Goal: Task Accomplishment & Management: Manage account settings

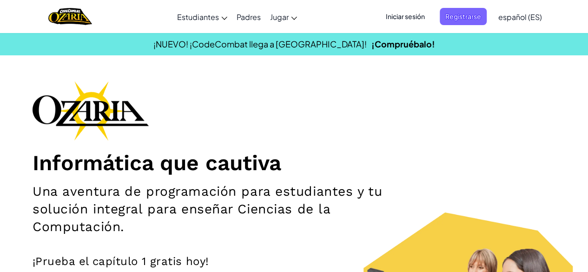
click at [395, 20] on span "Iniciar sesión" at bounding box center [405, 16] width 50 height 17
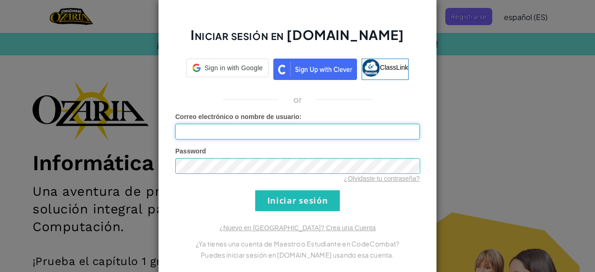
click at [255, 133] on input "Correo electrónico o nombre de usuario :" at bounding box center [297, 132] width 245 height 16
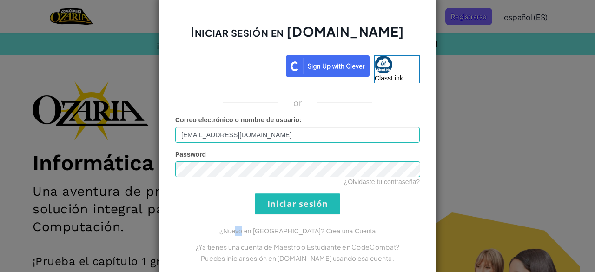
drag, startPoint x: 257, startPoint y: 219, endPoint x: 267, endPoint y: 206, distance: 16.0
click at [267, 206] on div "Iniciar sesión en [DOMAIN_NAME] ClassLink or Error desconocido. Correo electrón…" at bounding box center [297, 136] width 279 height 284
click at [267, 206] on input "Iniciar sesión" at bounding box center [297, 203] width 85 height 21
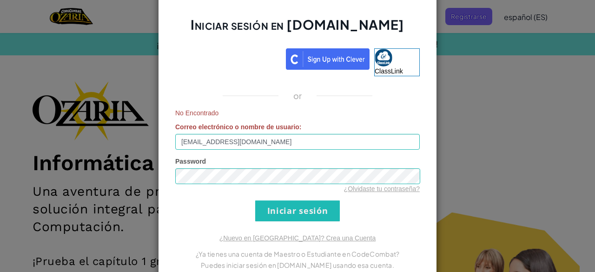
click at [178, 174] on div "Iniciar sesión en [DOMAIN_NAME] ClassLink or No Encontrado Correo electrónico o…" at bounding box center [297, 136] width 279 height 298
click at [275, 202] on input "Iniciar sesión" at bounding box center [297, 210] width 85 height 21
click at [194, 178] on form "No Encontrado Correo electrónico o nombre de usuario : [EMAIL_ADDRESS][DOMAIN_N…" at bounding box center [297, 164] width 245 height 113
click at [286, 211] on input "Iniciar sesión" at bounding box center [297, 210] width 85 height 21
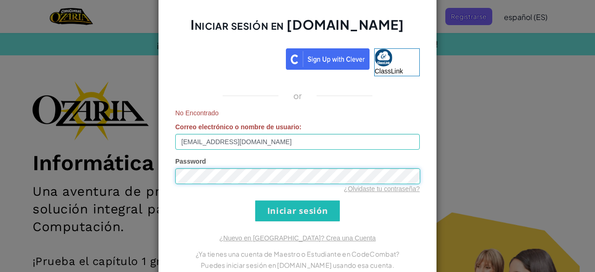
click at [167, 189] on div "Iniciar sesión en [DOMAIN_NAME] ClassLink or No Encontrado Correo electrónico o…" at bounding box center [297, 136] width 279 height 298
drag, startPoint x: 231, startPoint y: 222, endPoint x: 269, endPoint y: 210, distance: 40.0
click at [269, 210] on div "Iniciar sesión en [DOMAIN_NAME] ClassLink or No Encontrado Correo electrónico o…" at bounding box center [297, 136] width 279 height 298
click at [269, 210] on input "Iniciar sesión" at bounding box center [297, 210] width 85 height 21
click at [165, 174] on div "Iniciar sesión en [DOMAIN_NAME] ClassLink or No Encontrado Correo electrónico o…" at bounding box center [297, 136] width 279 height 298
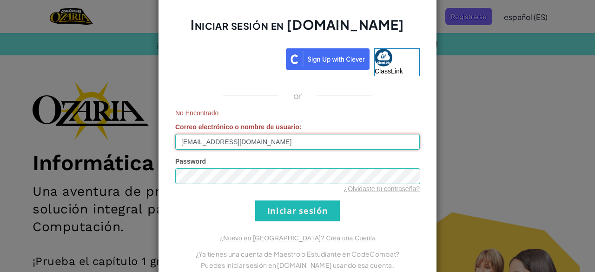
click at [208, 141] on input "[EMAIL_ADDRESS][DOMAIN_NAME]" at bounding box center [297, 142] width 245 height 16
click at [211, 141] on input "[EMAIL_ADDRESS][DOMAIN_NAME]" at bounding box center [297, 142] width 245 height 16
type input "[EMAIL_ADDRESS][DOMAIN_NAME]"
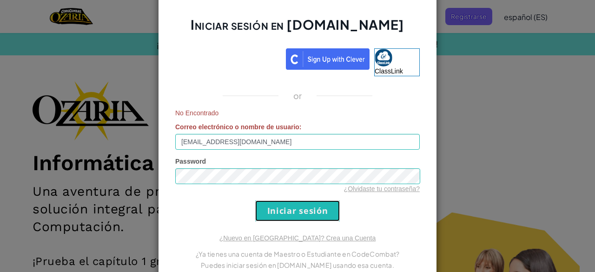
click at [288, 213] on input "Iniciar sesión" at bounding box center [297, 210] width 85 height 21
